Goal: Information Seeking & Learning: Learn about a topic

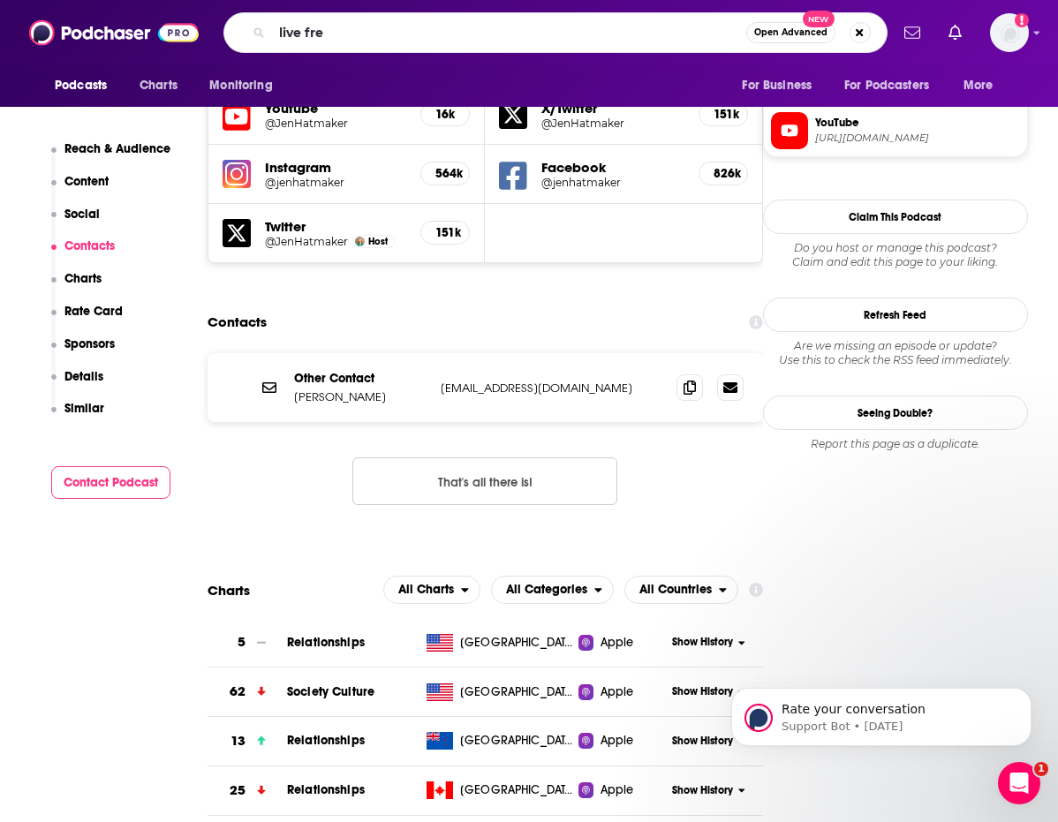
type input "live free"
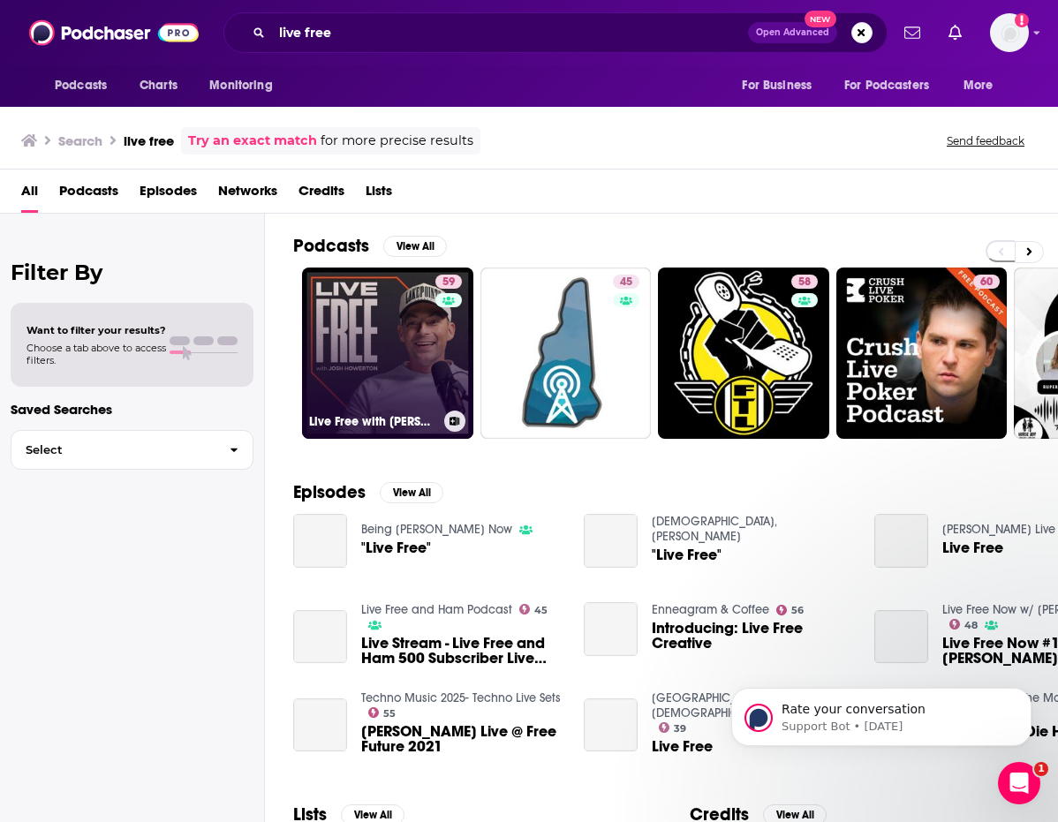
click at [409, 324] on link "59 Live Free with [PERSON_NAME]" at bounding box center [387, 353] width 171 height 171
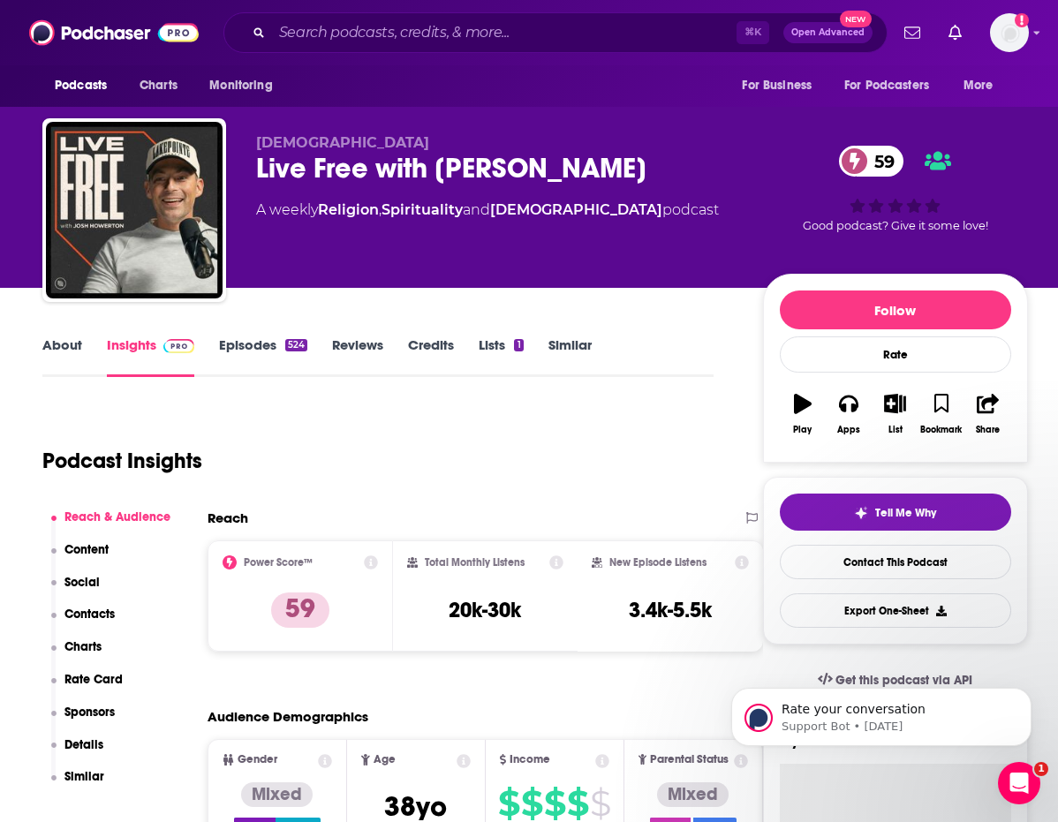
click at [256, 352] on link "Episodes 524" at bounding box center [263, 356] width 88 height 41
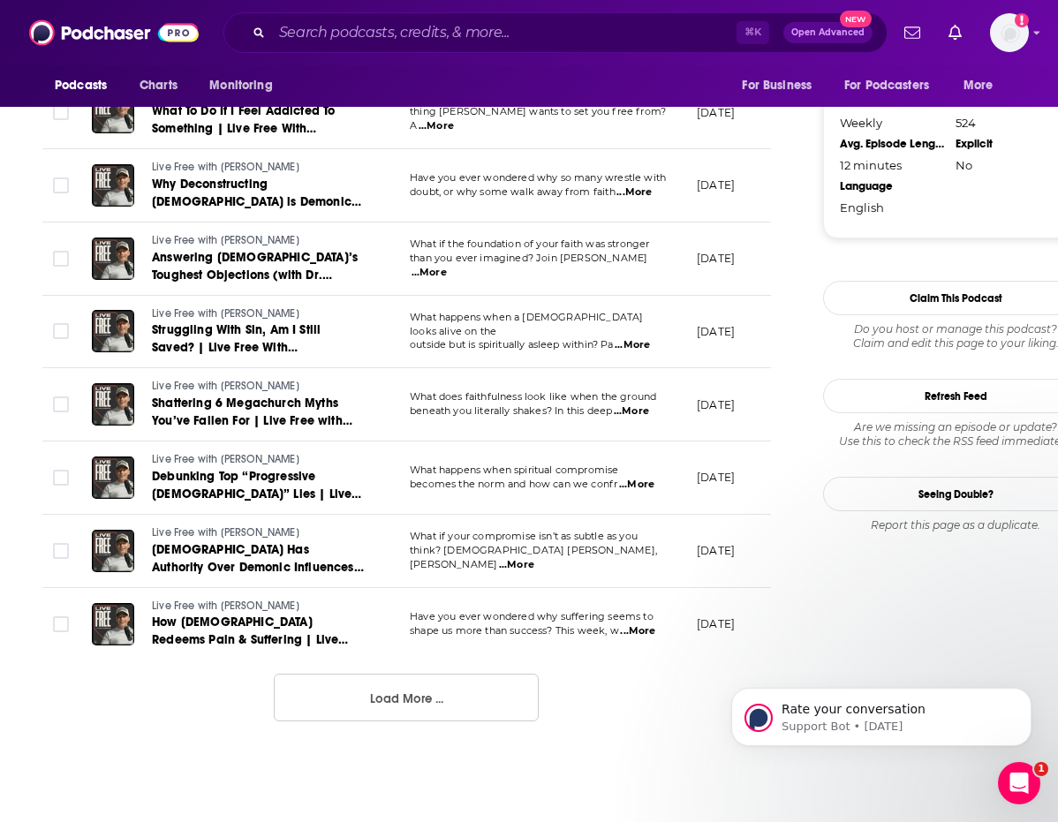
scroll to position [1742, 0]
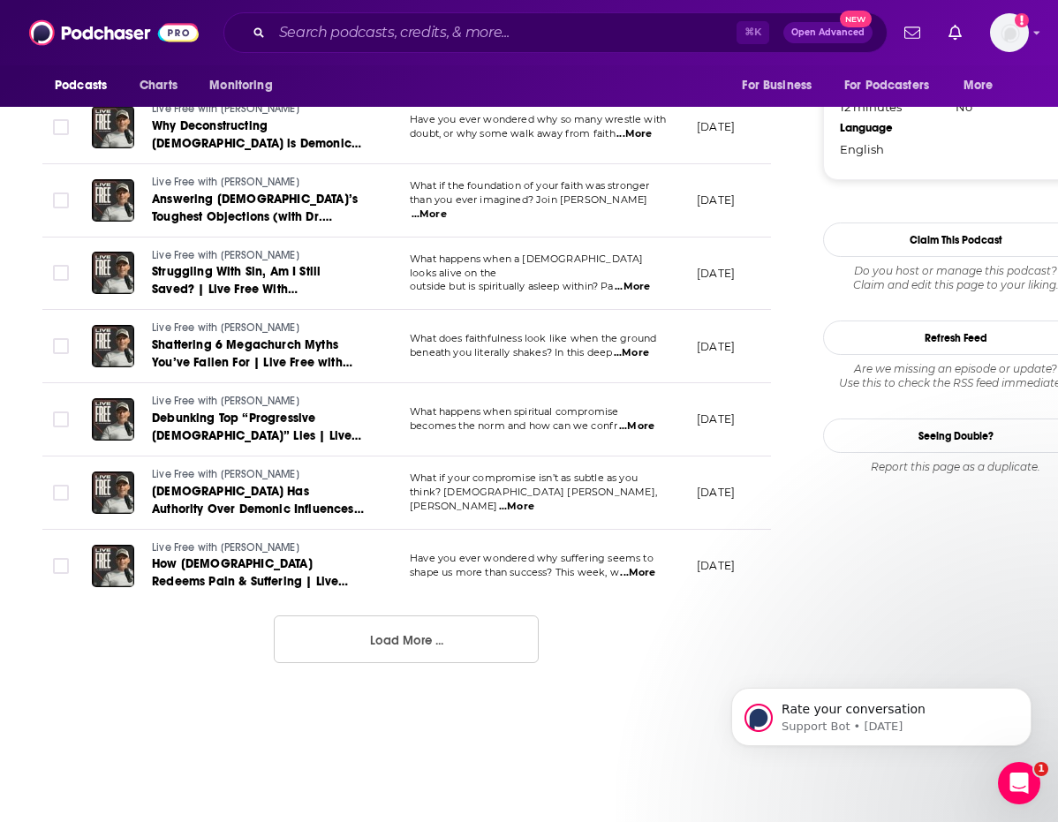
click at [386, 633] on button "Load More ..." at bounding box center [406, 640] width 265 height 48
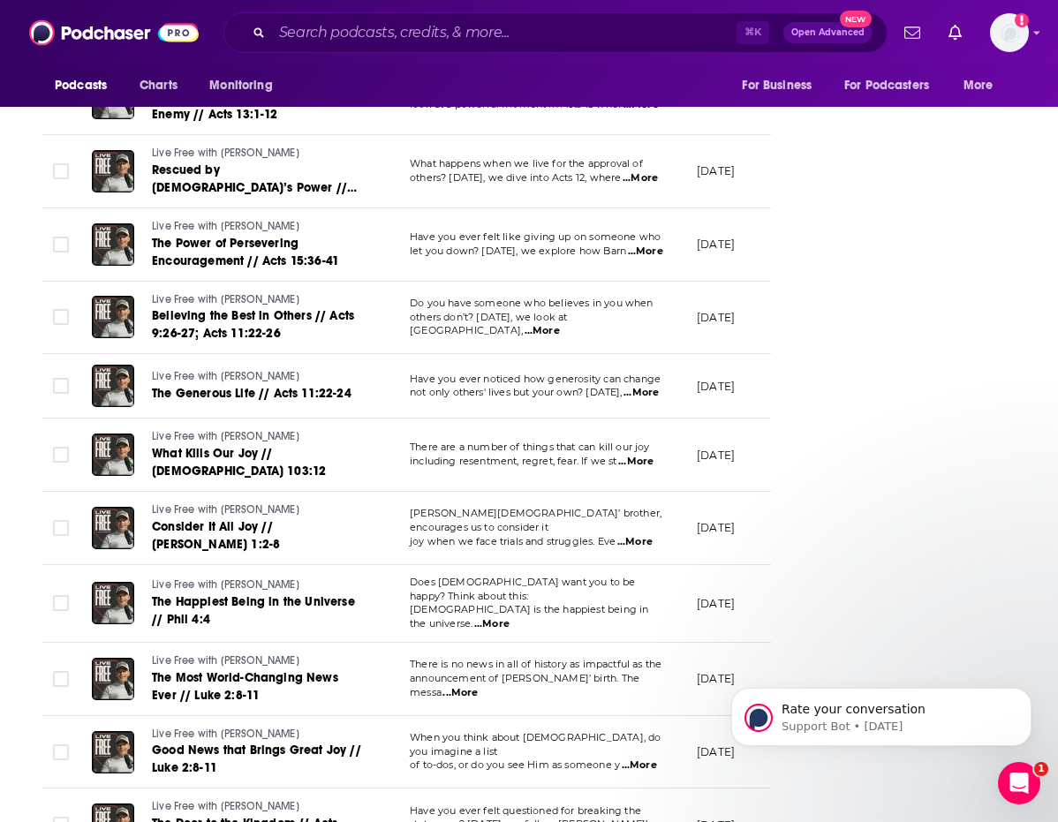
scroll to position [3389, 0]
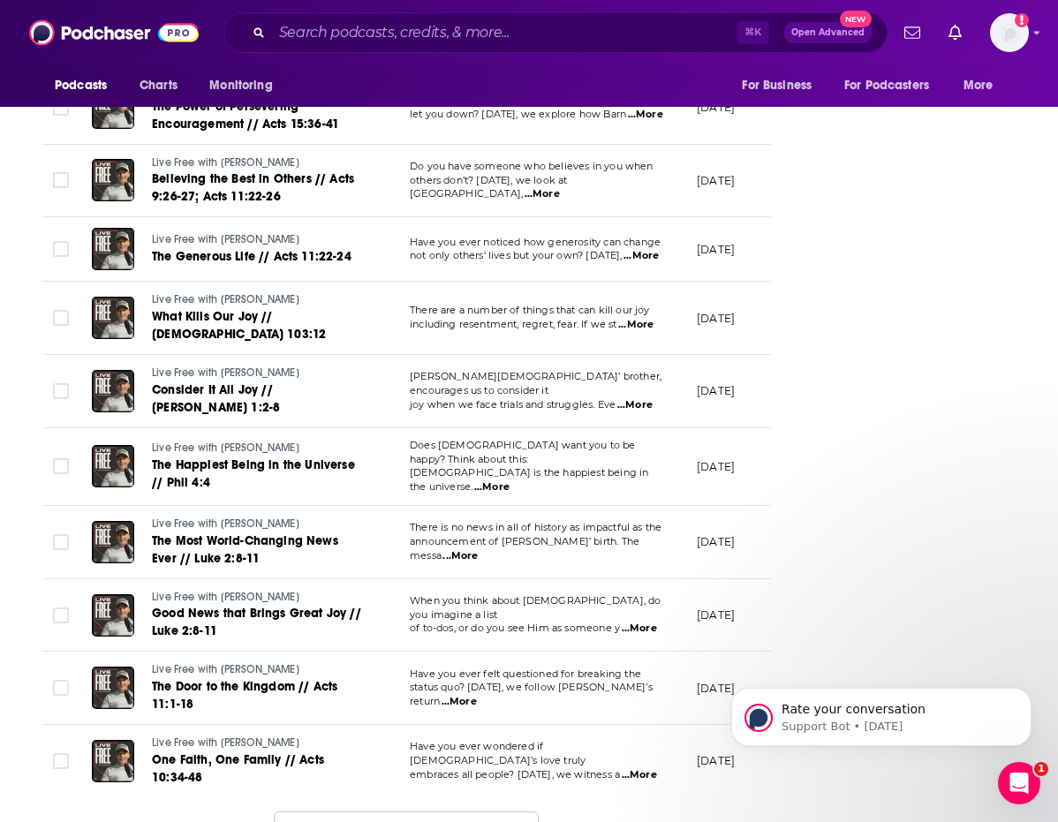
click at [362, 812] on button "Load More ..." at bounding box center [406, 836] width 265 height 48
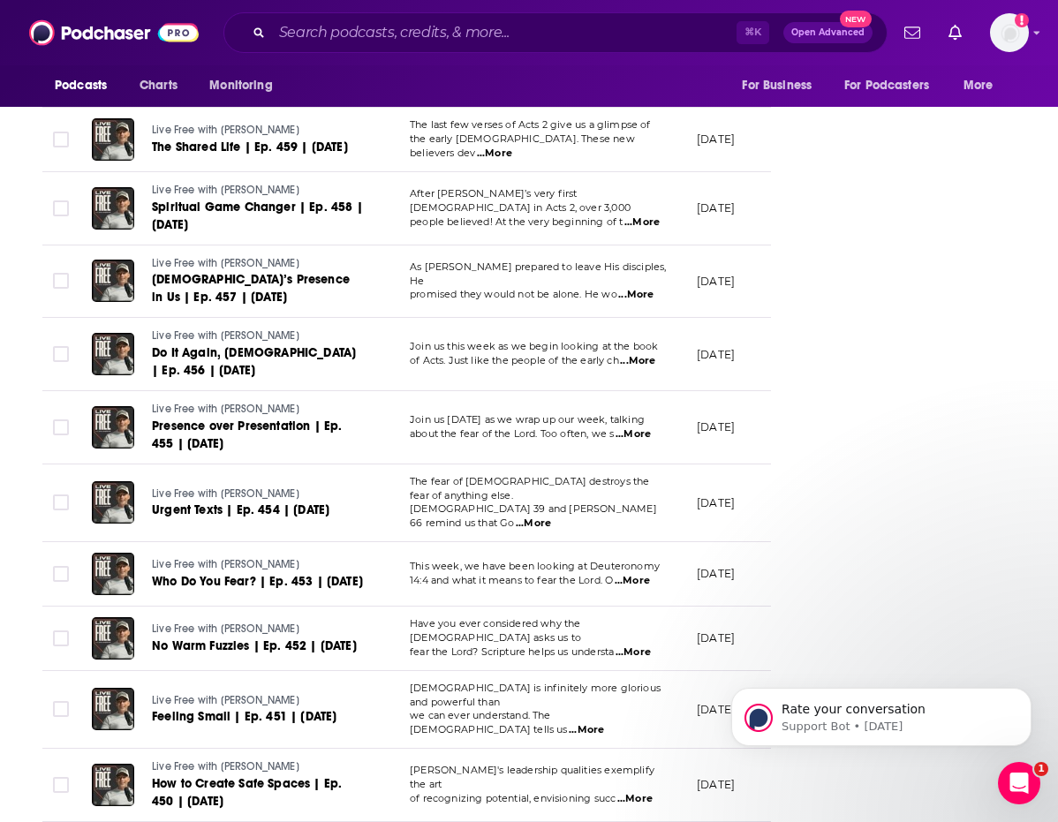
scroll to position [5181, 0]
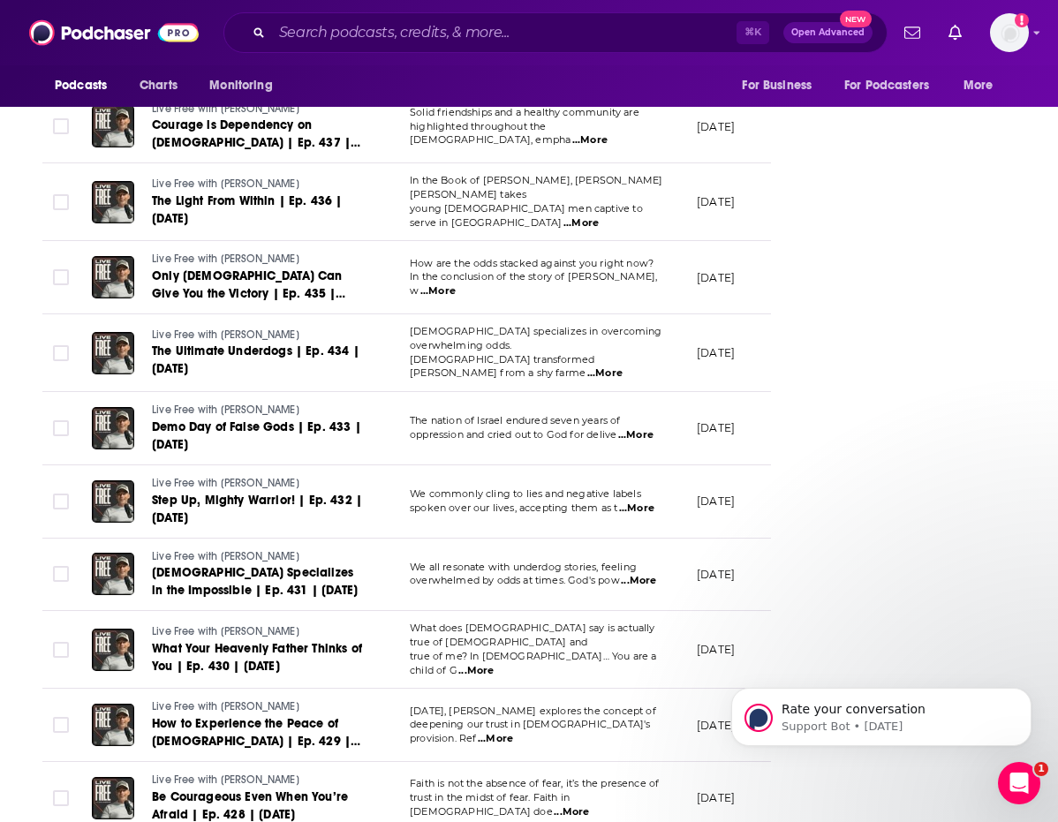
scroll to position [7008, 0]
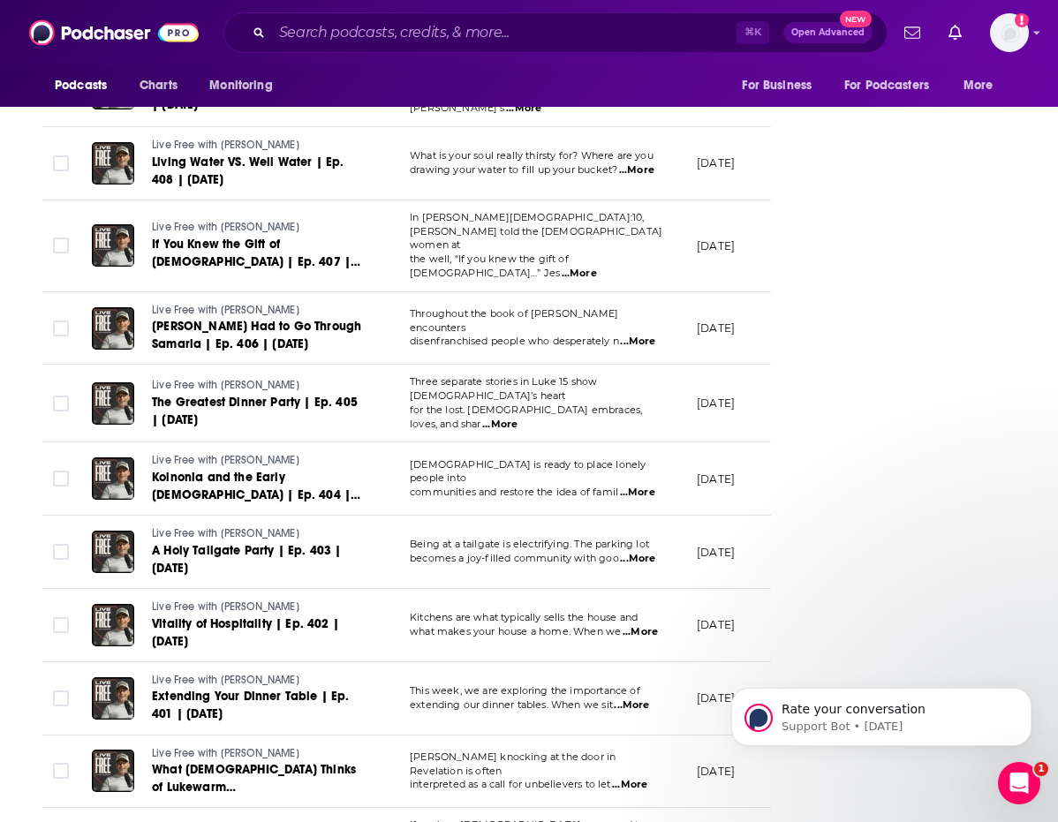
scroll to position [8835, 0]
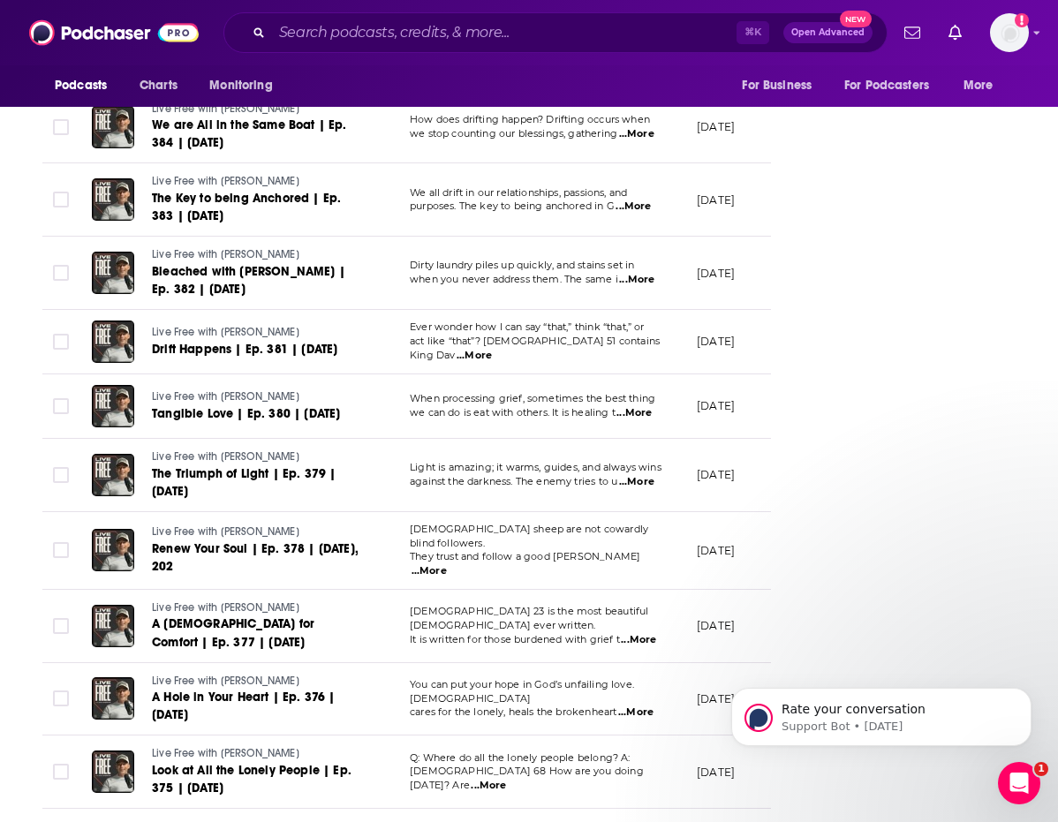
scroll to position [10662, 0]
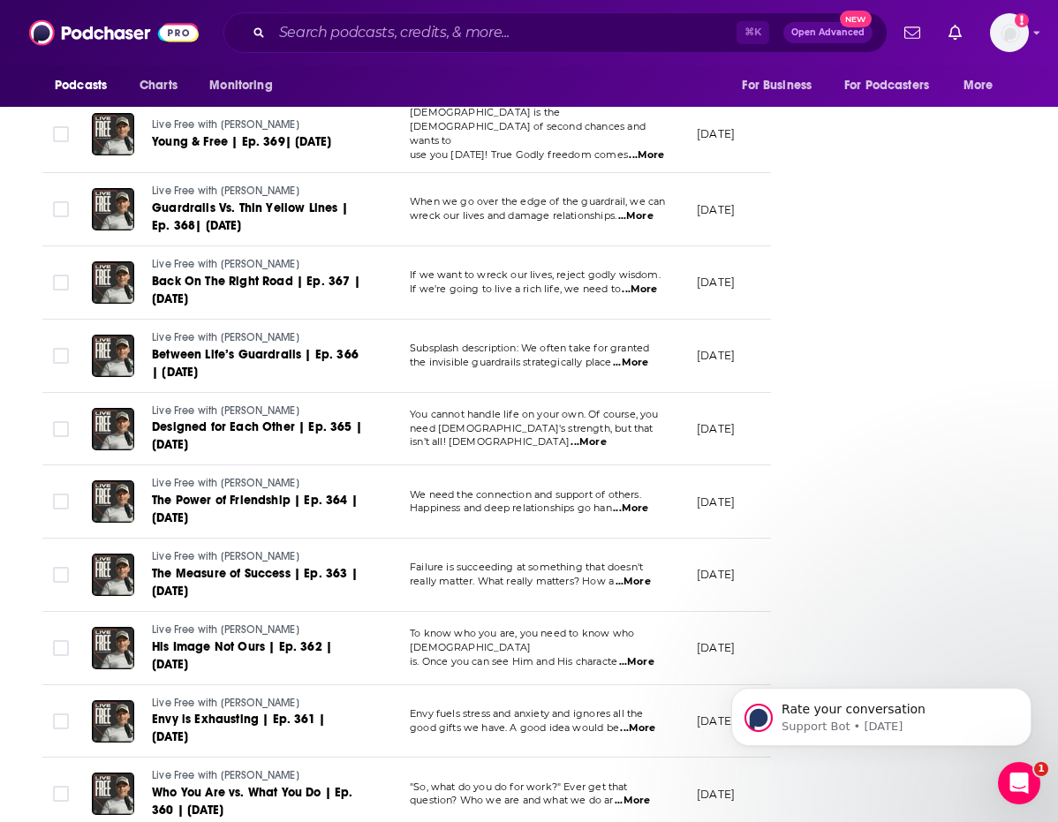
scroll to position [12489, 0]
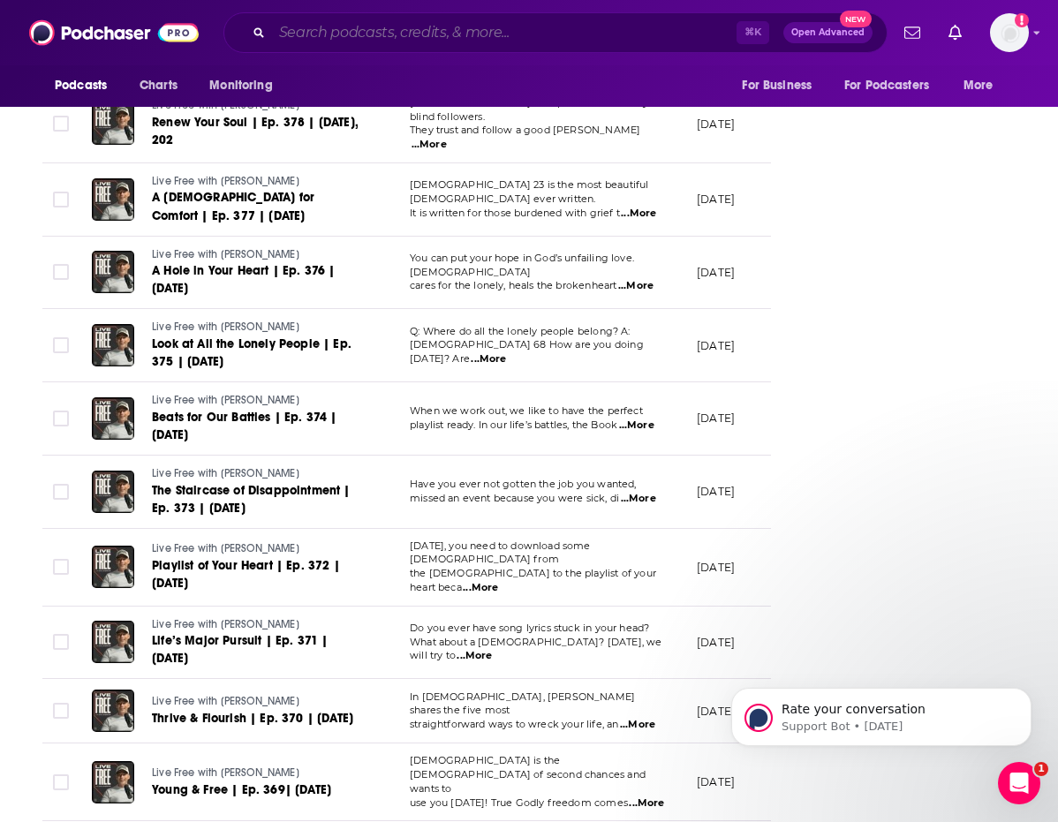
click at [349, 33] on input "Search podcasts, credits, & more..." at bounding box center [504, 33] width 465 height 28
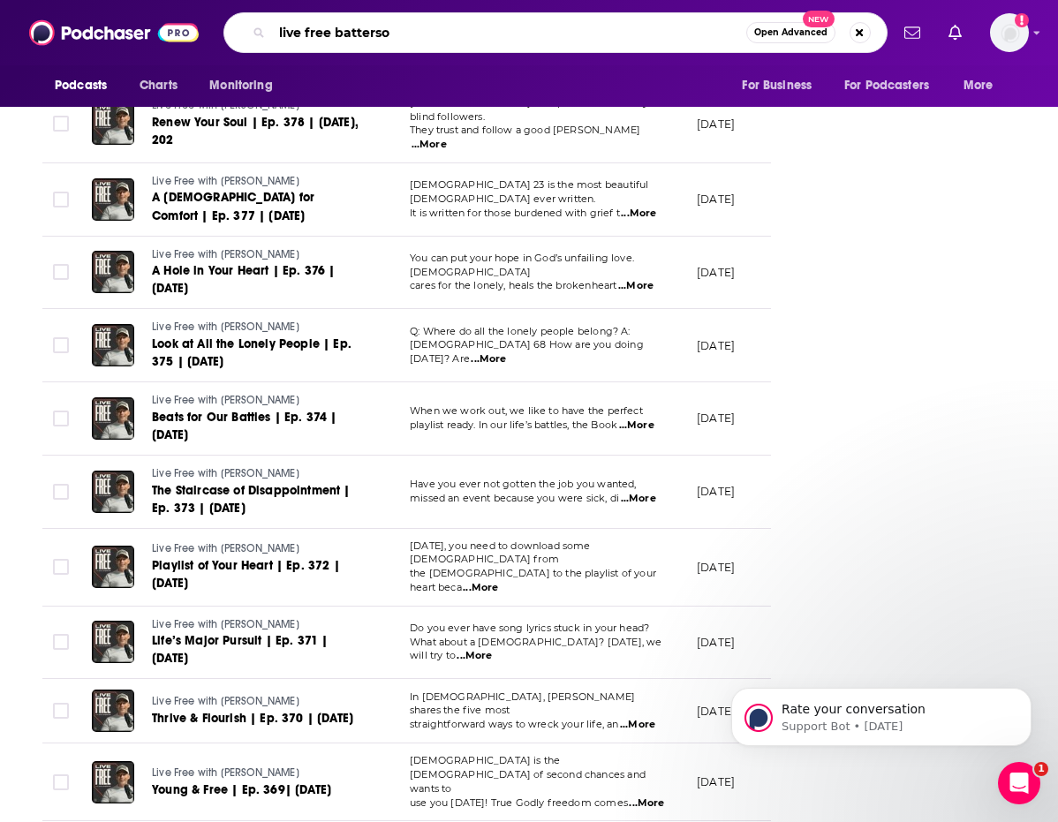
type input "live free [PERSON_NAME]"
